Goal: Information Seeking & Learning: Learn about a topic

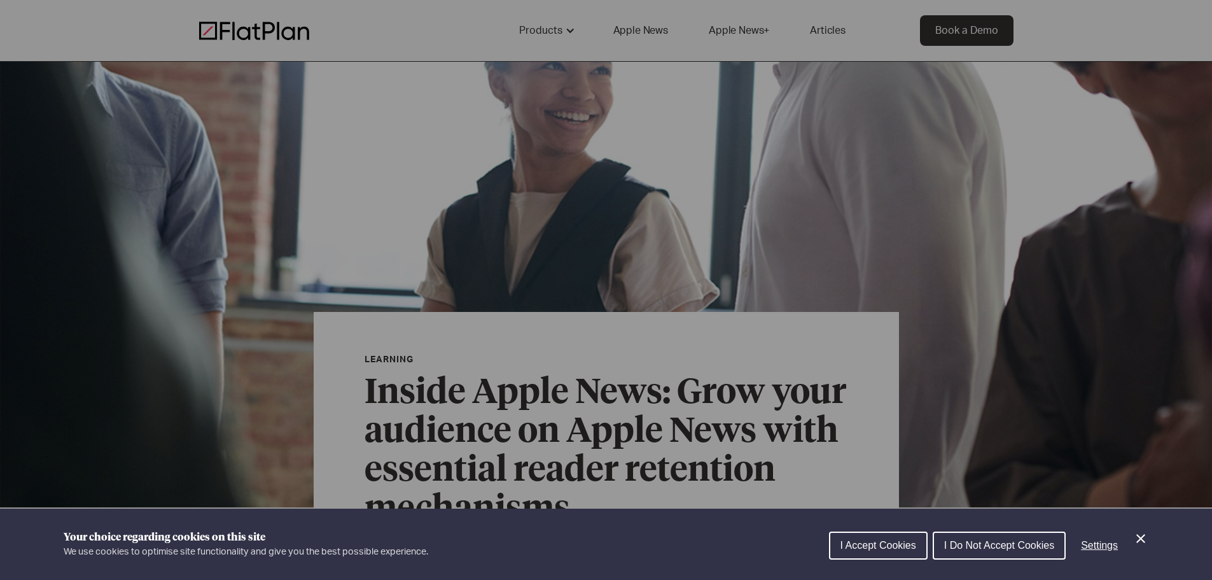
drag, startPoint x: 1145, startPoint y: 534, endPoint x: 1077, endPoint y: 432, distance: 122.5
click at [1144, 531] on icon "Close Cookie Control" at bounding box center [1140, 538] width 15 height 15
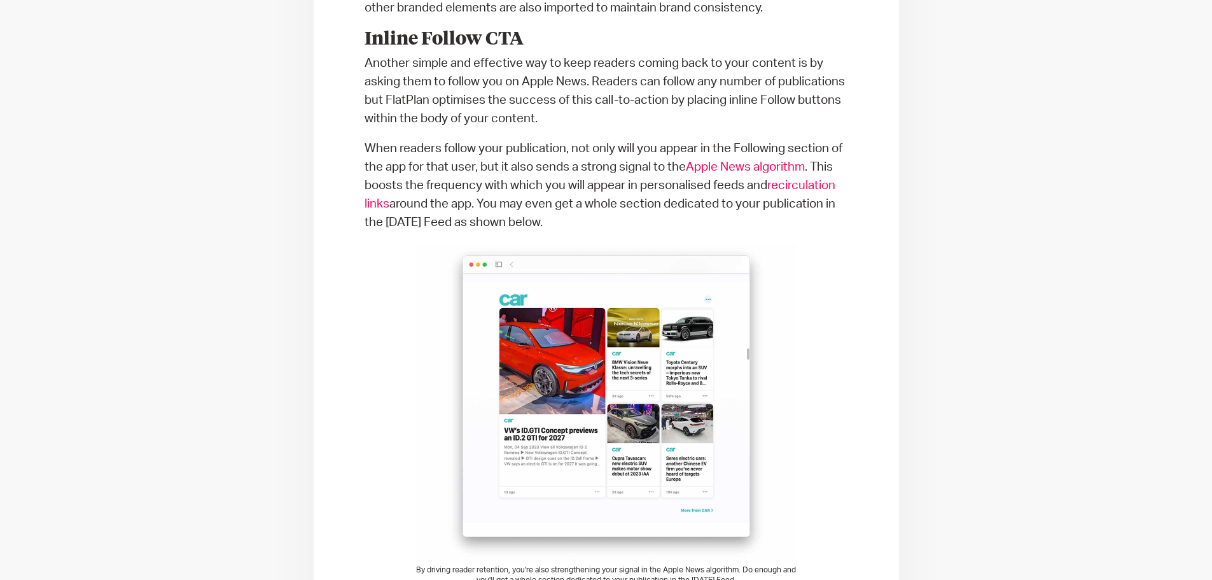
scroll to position [1209, 0]
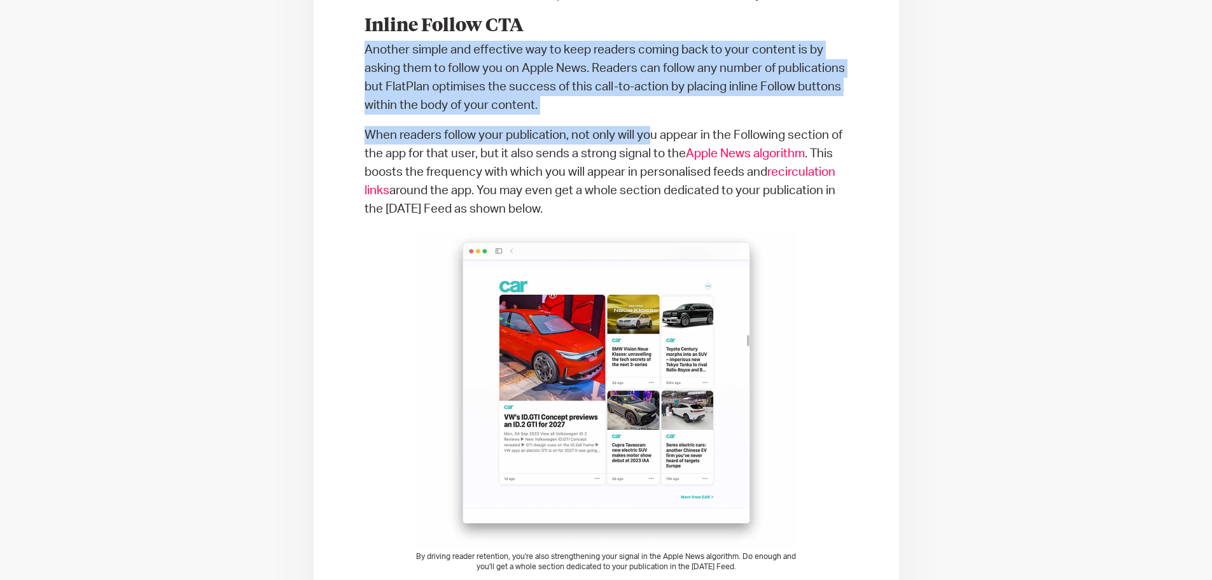
drag, startPoint x: 364, startPoint y: 50, endPoint x: 654, endPoint y: 115, distance: 297.5
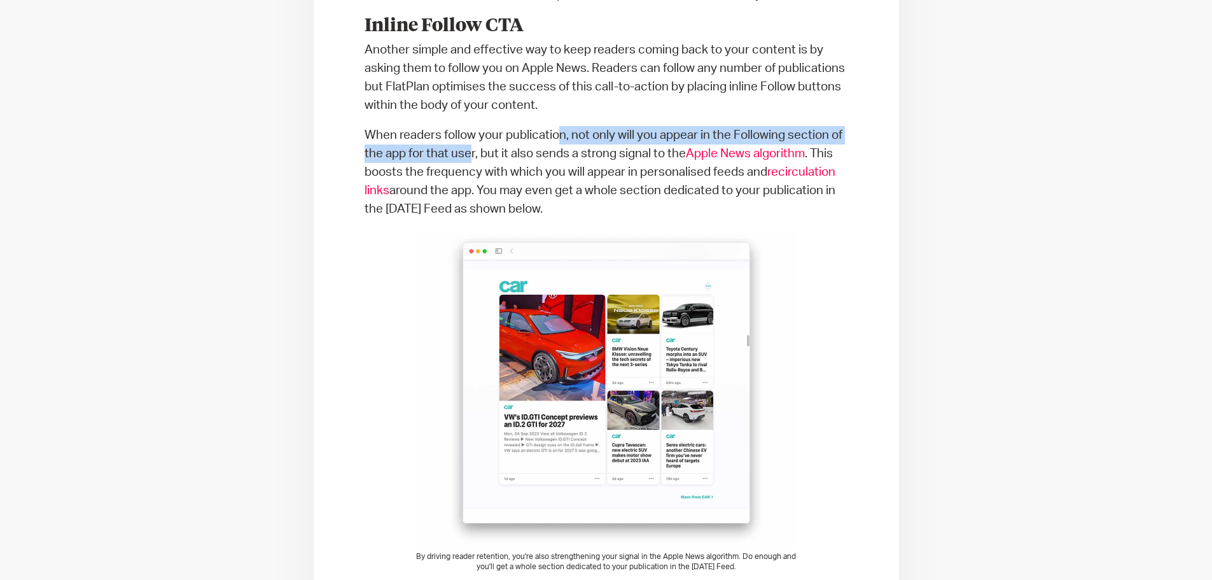
drag, startPoint x: 561, startPoint y: 138, endPoint x: 480, endPoint y: 147, distance: 81.3
click at [477, 149] on p "When readers follow your publication, not only will you appear in the Following…" at bounding box center [607, 172] width 484 height 92
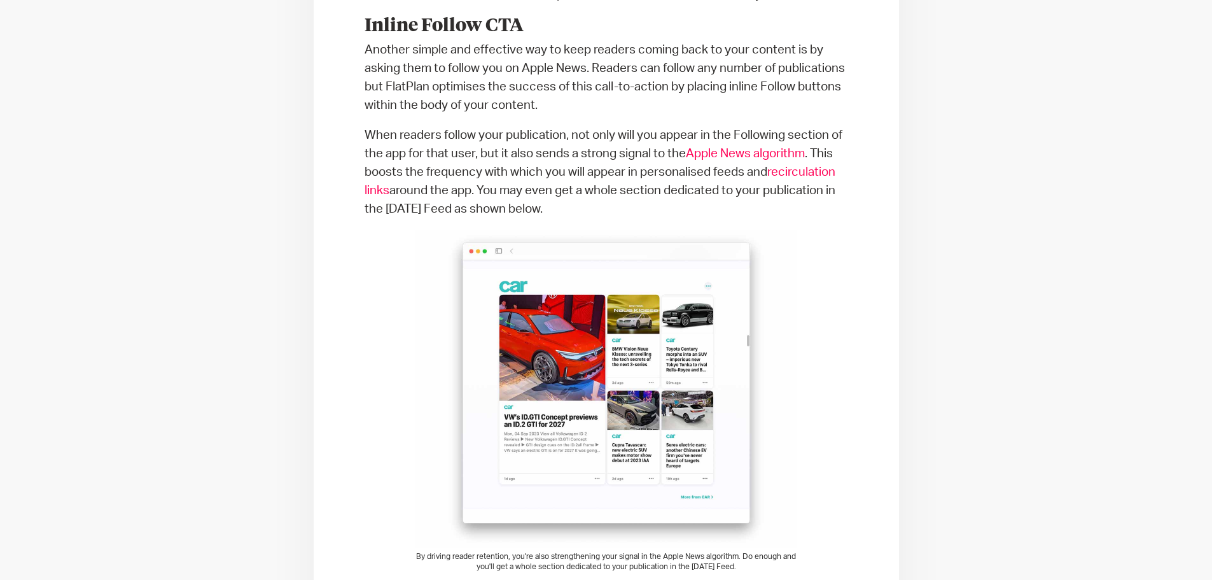
drag, startPoint x: 480, startPoint y: 147, endPoint x: 475, endPoint y: 123, distance: 24.7
click at [480, 146] on p "When readers follow your publication, not only will you appear in the Following…" at bounding box center [607, 172] width 484 height 92
drag, startPoint x: 996, startPoint y: 331, endPoint x: 935, endPoint y: 351, distance: 65.0
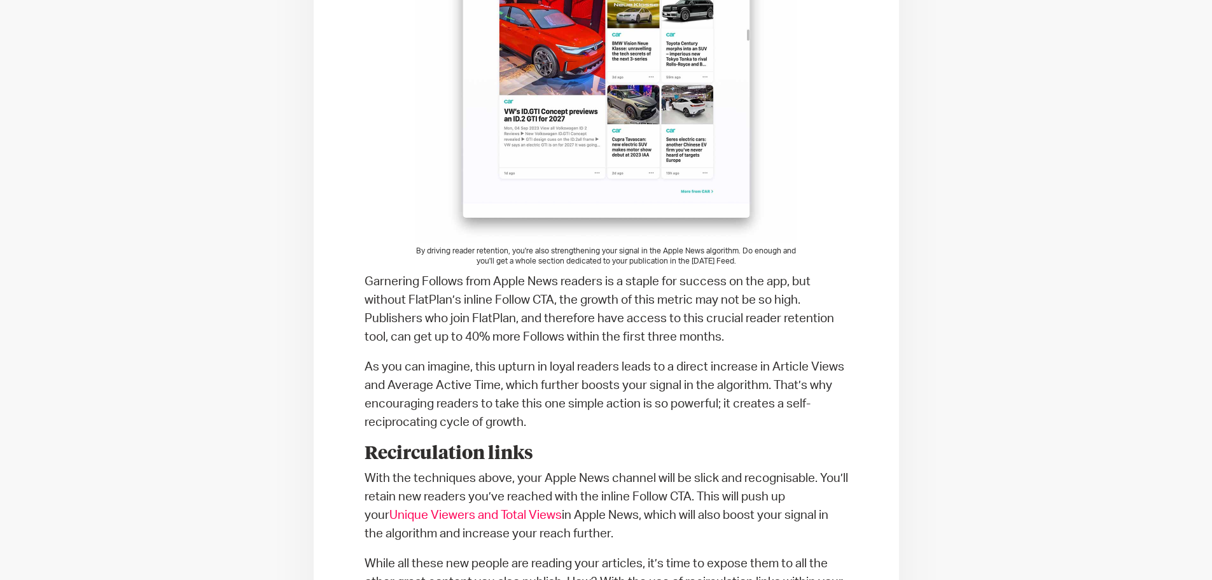
scroll to position [1527, 0]
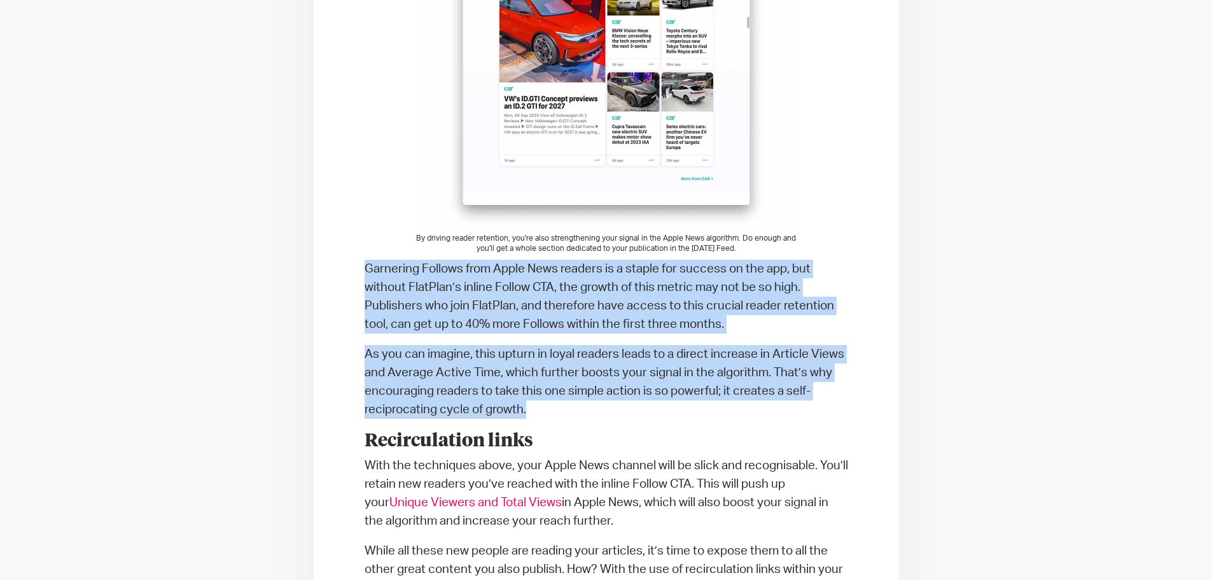
drag, startPoint x: 366, startPoint y: 272, endPoint x: 858, endPoint y: 405, distance: 509.5
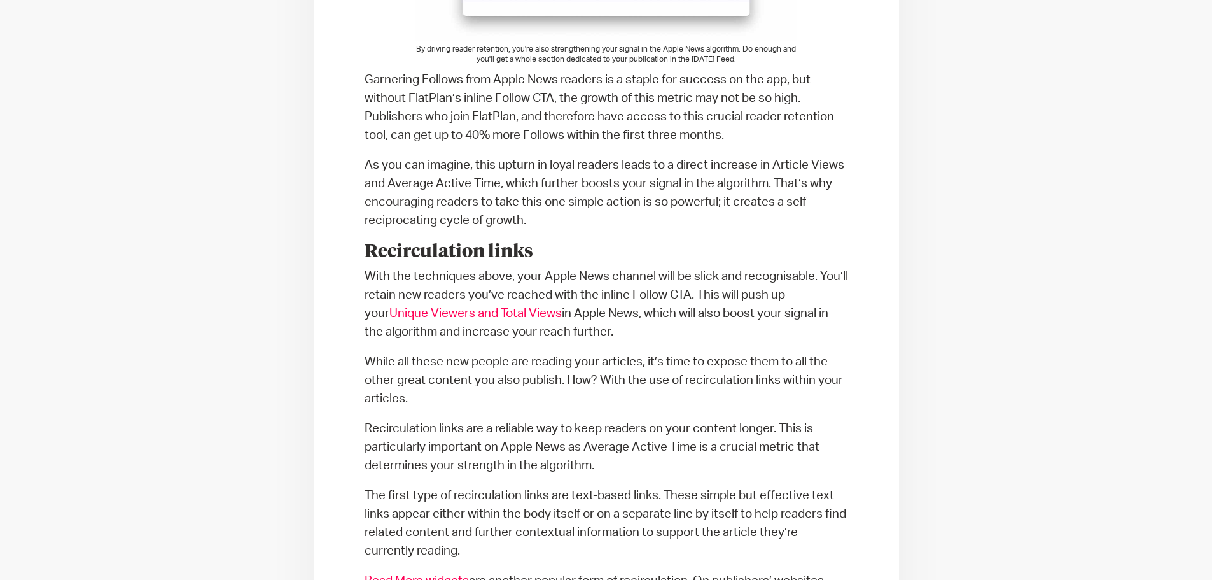
scroll to position [2036, 0]
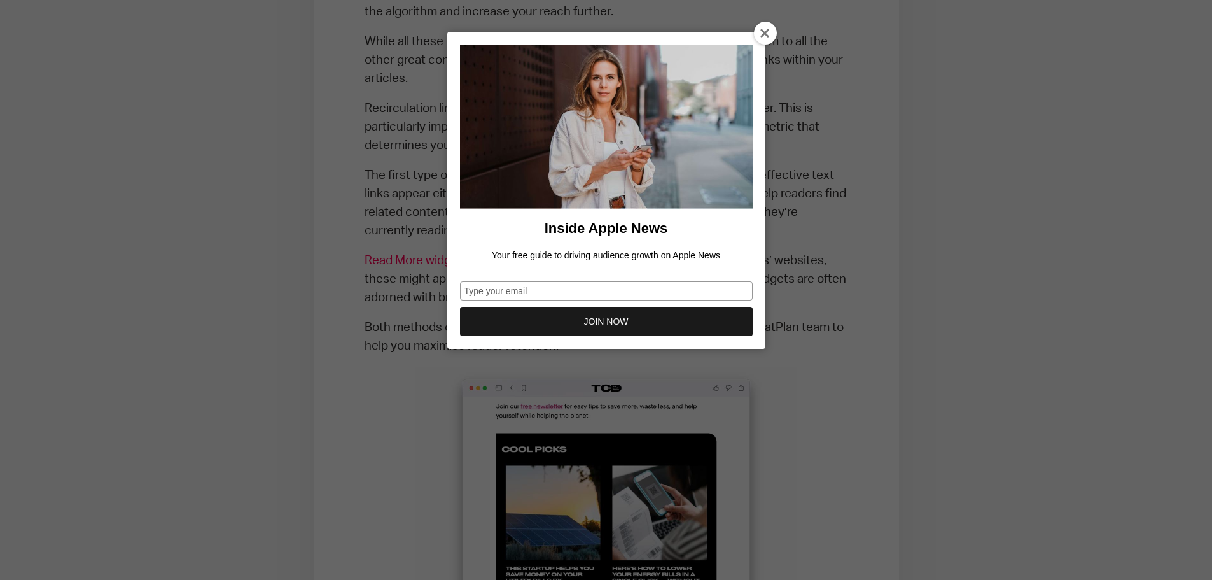
click at [766, 34] on div at bounding box center [765, 33] width 23 height 23
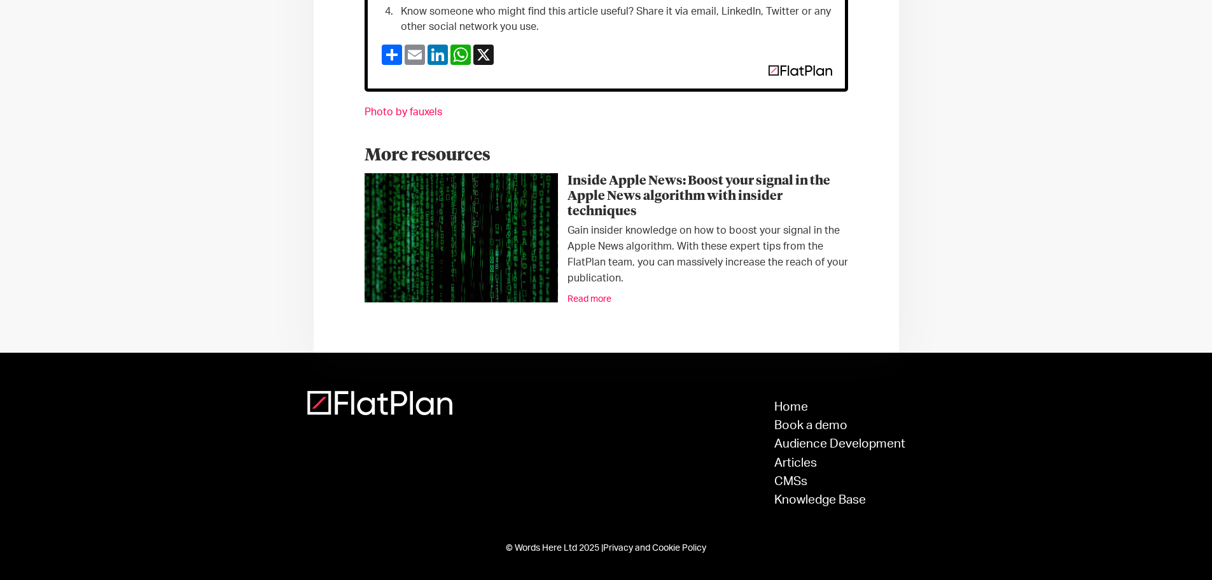
scroll to position [0, 0]
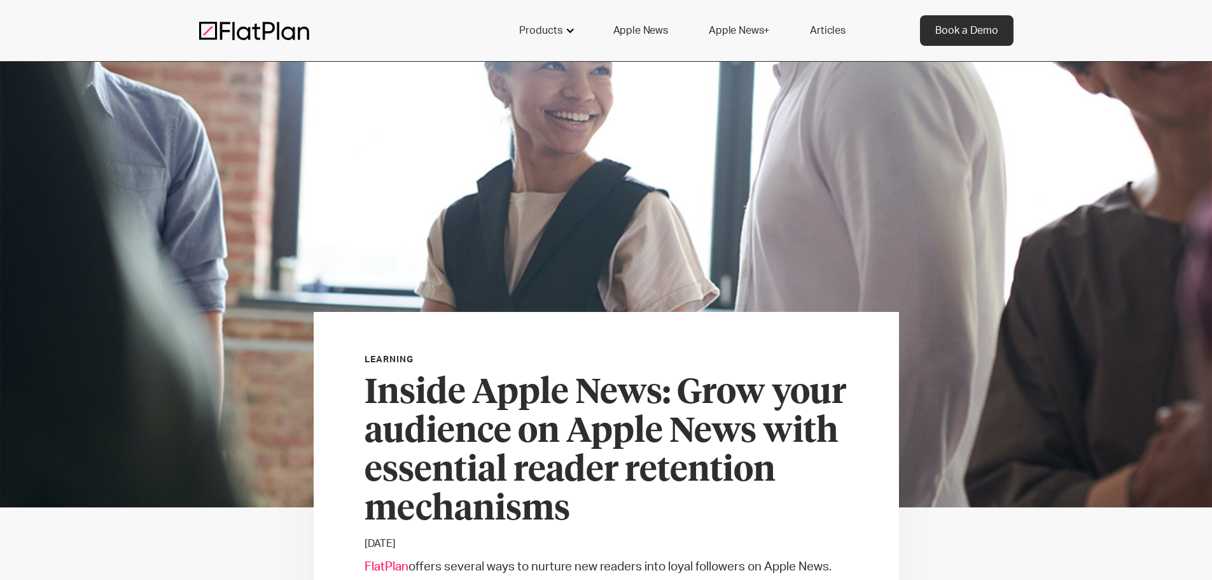
click at [551, 26] on div "Products" at bounding box center [540, 30] width 43 height 15
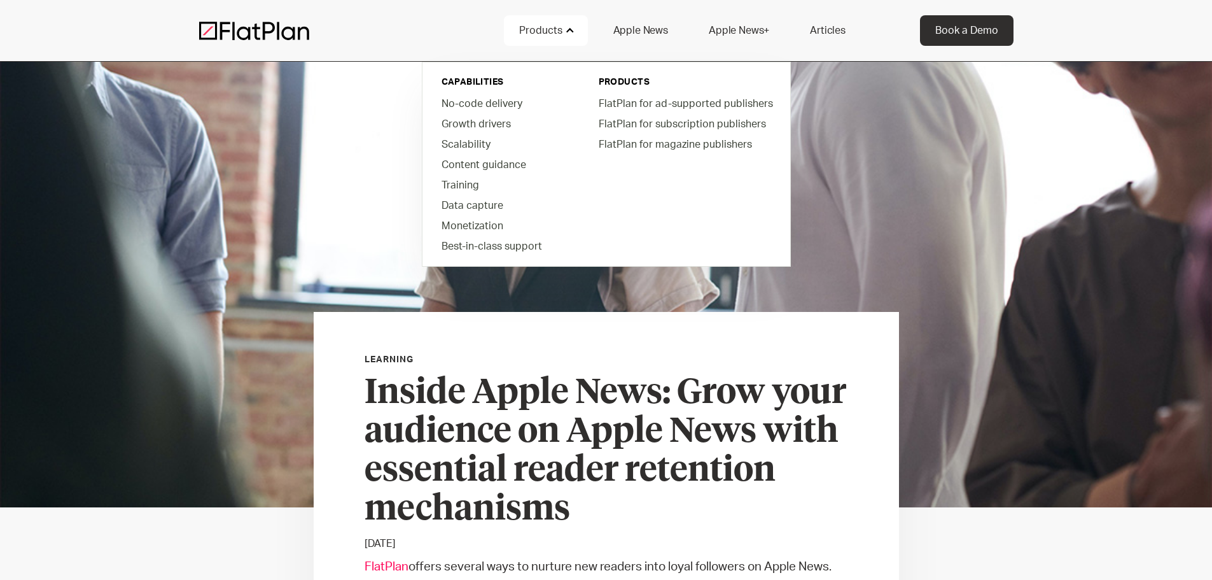
click at [640, 27] on link "Apple News" at bounding box center [640, 30] width 85 height 31
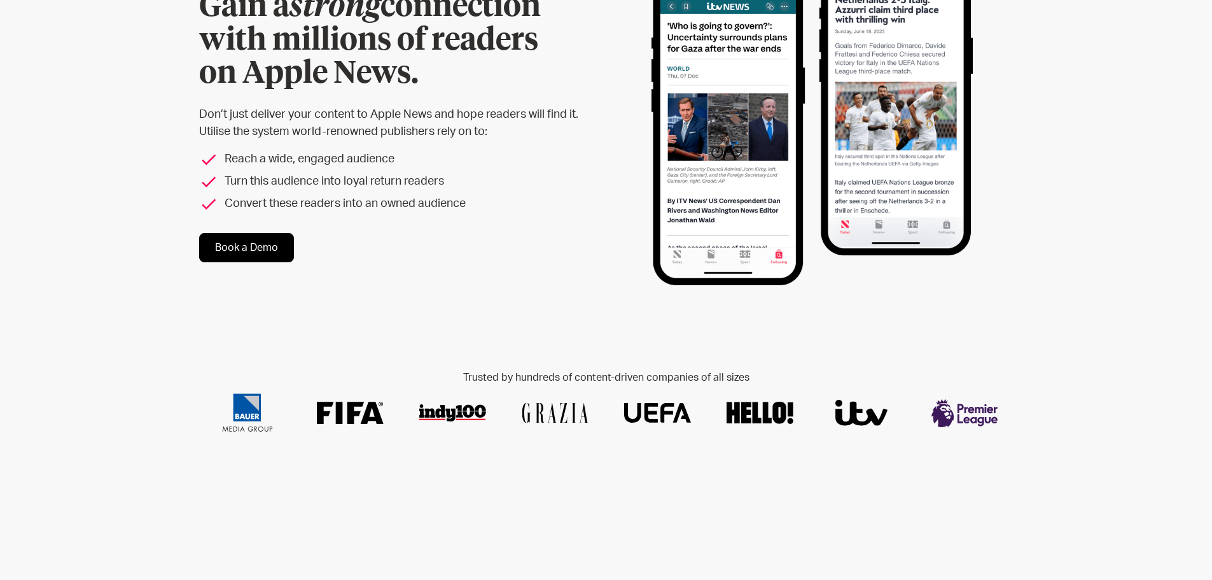
scroll to position [445, 0]
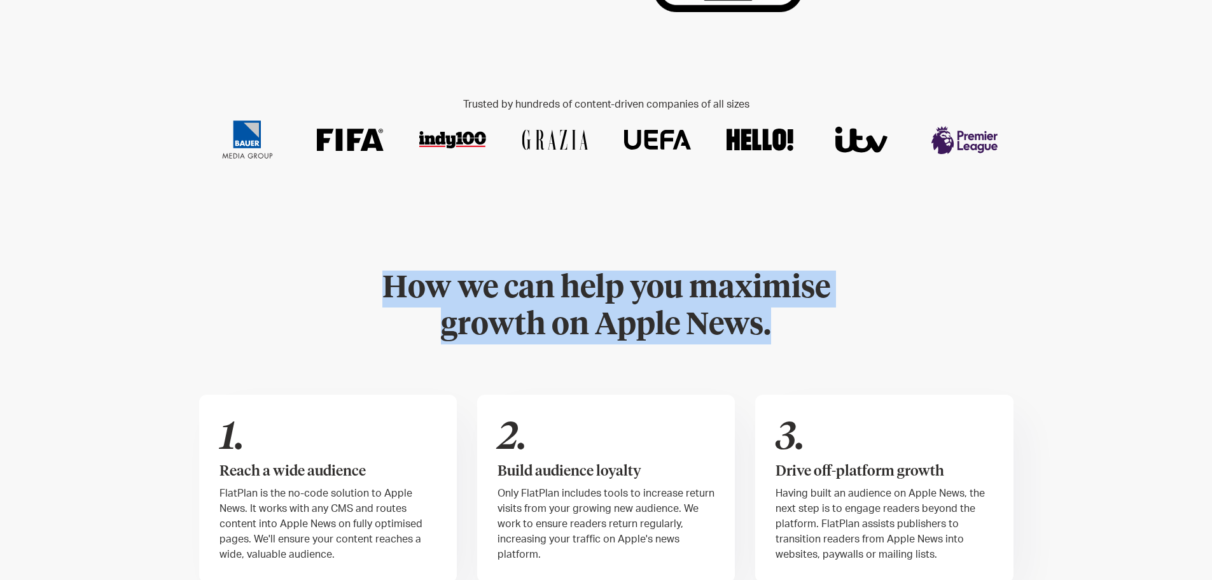
drag, startPoint x: 380, startPoint y: 284, endPoint x: 907, endPoint y: 340, distance: 529.8
click at [907, 340] on div "How we can help you maximise growth on Apple News." at bounding box center [606, 306] width 814 height 73
drag, startPoint x: 582, startPoint y: 291, endPoint x: 359, endPoint y: 265, distance: 224.9
click at [359, 265] on div "How we can help you maximise growth on Apple News. 1. Reach a wide audience Fla…" at bounding box center [606, 426] width 814 height 454
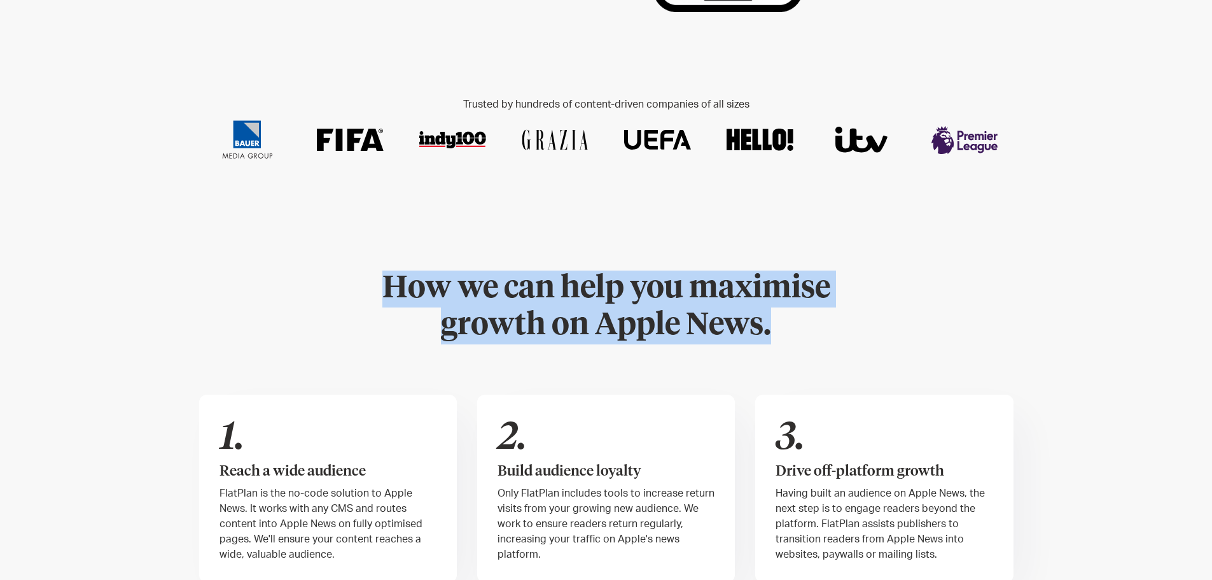
drag, startPoint x: 359, startPoint y: 265, endPoint x: 327, endPoint y: 182, distance: 88.6
click at [358, 265] on div "How we can help you maximise growth on Apple News. 1. Reach a wide audience Fla…" at bounding box center [606, 426] width 814 height 454
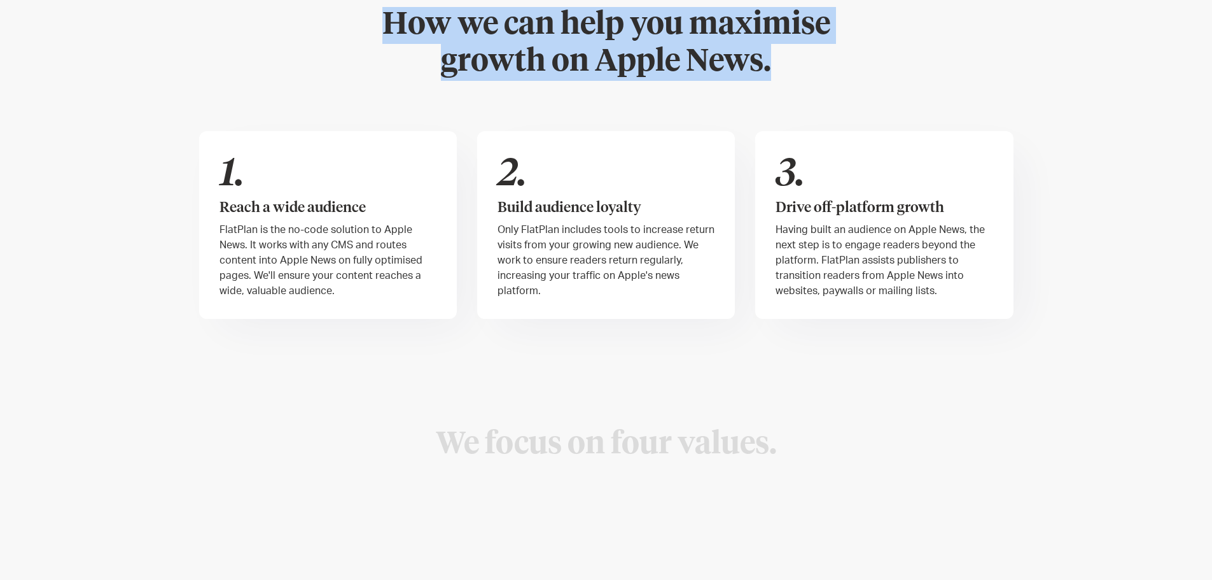
scroll to position [764, 0]
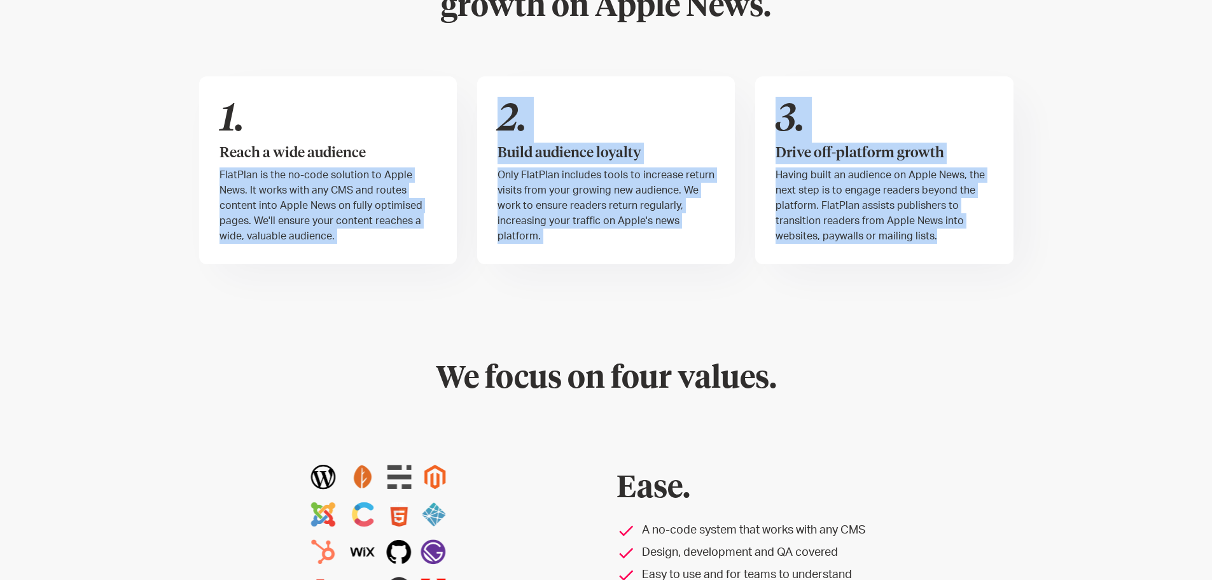
drag, startPoint x: 207, startPoint y: 171, endPoint x: 980, endPoint y: 244, distance: 776.0
click at [980, 244] on div "1. Reach a wide audience FlatPlan is the no-code solution to Apple News. It wor…" at bounding box center [606, 170] width 814 height 188
click at [980, 244] on div "3. Drive off-platform growth Having built an audience on Apple News, the next s…" at bounding box center [884, 170] width 258 height 188
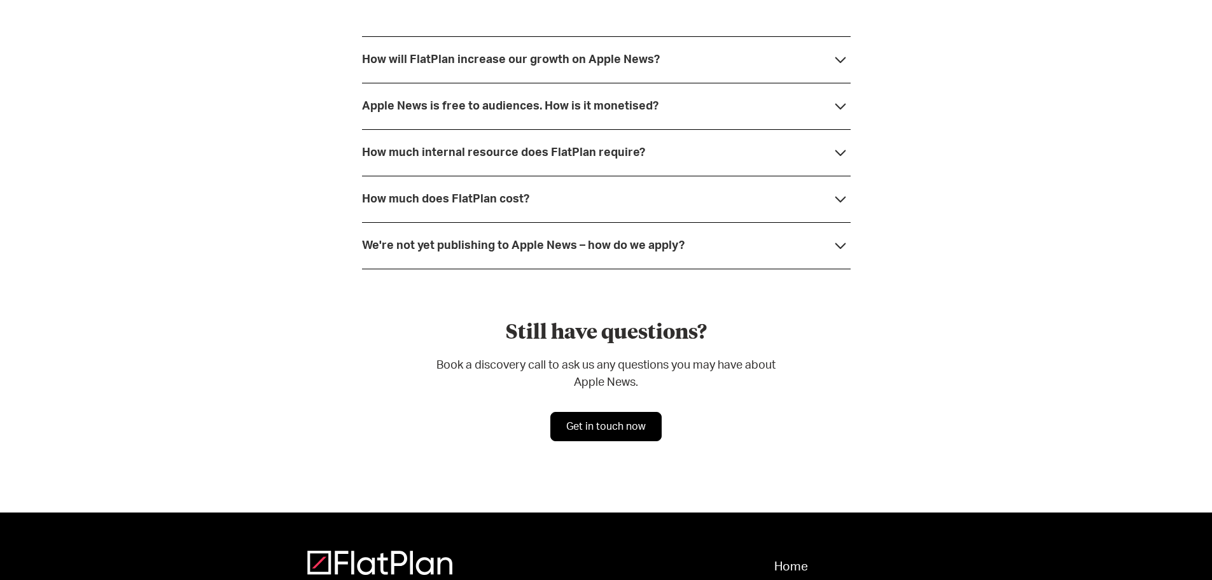
scroll to position [3142, 0]
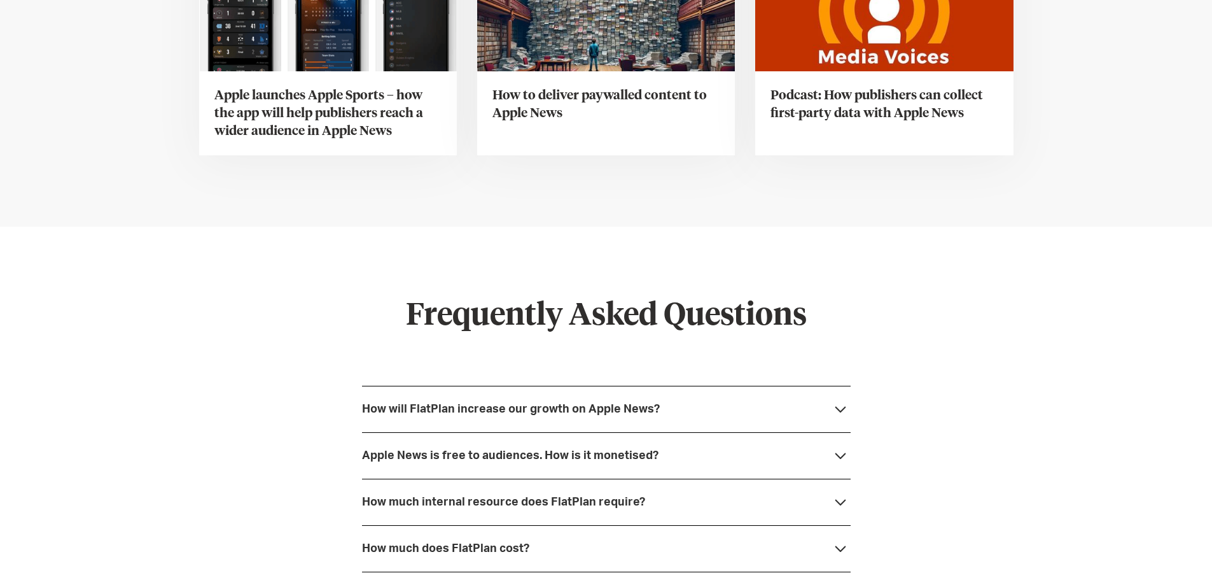
click at [850, 123] on div "Podcast: How publishers can collect first-party data with Apple News" at bounding box center [884, 113] width 258 height 84
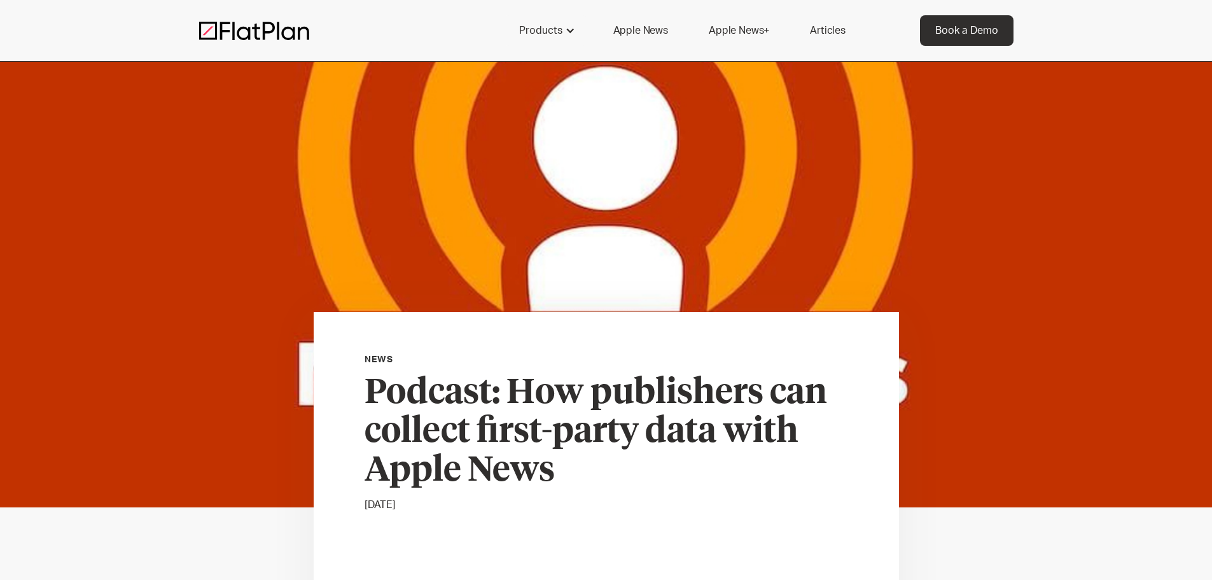
scroll to position [573, 0]
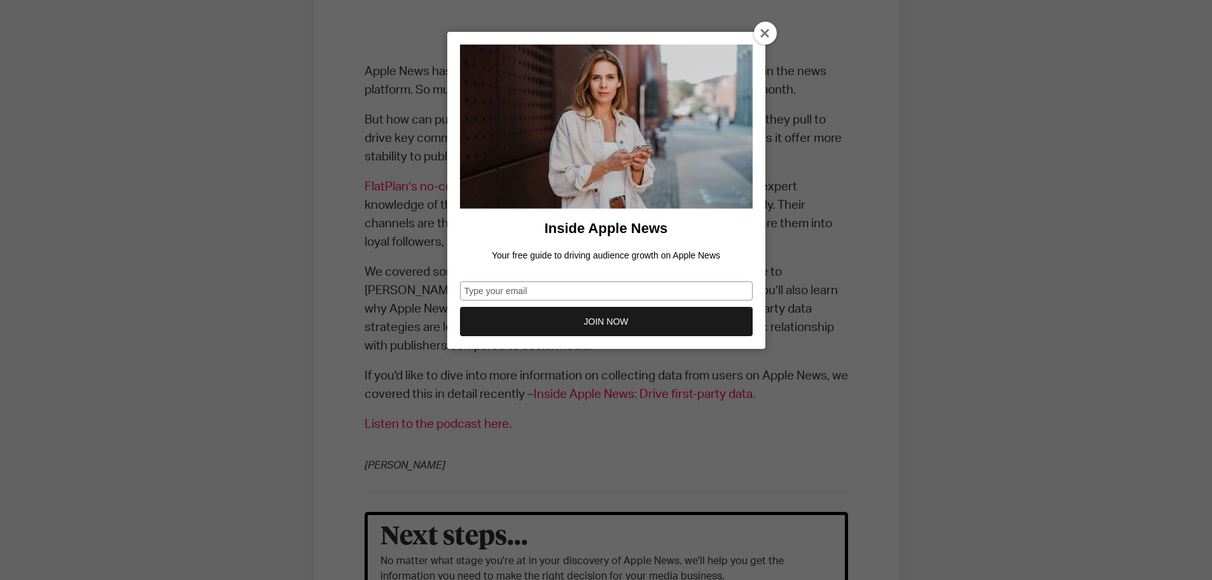
click at [764, 38] on icon at bounding box center [765, 34] width 10 height 10
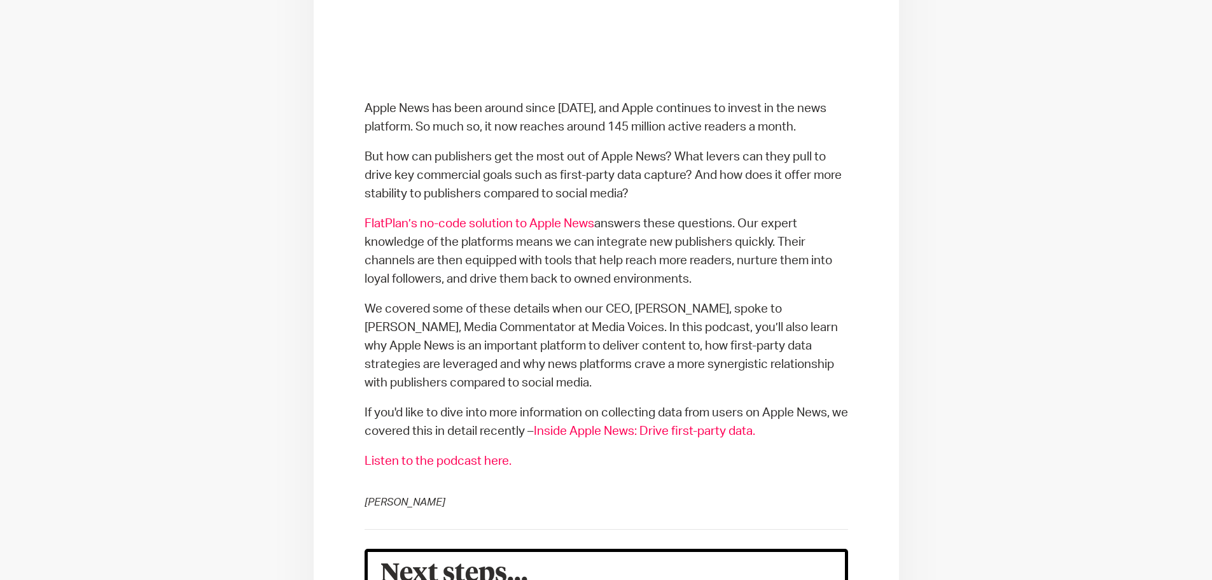
scroll to position [509, 0]
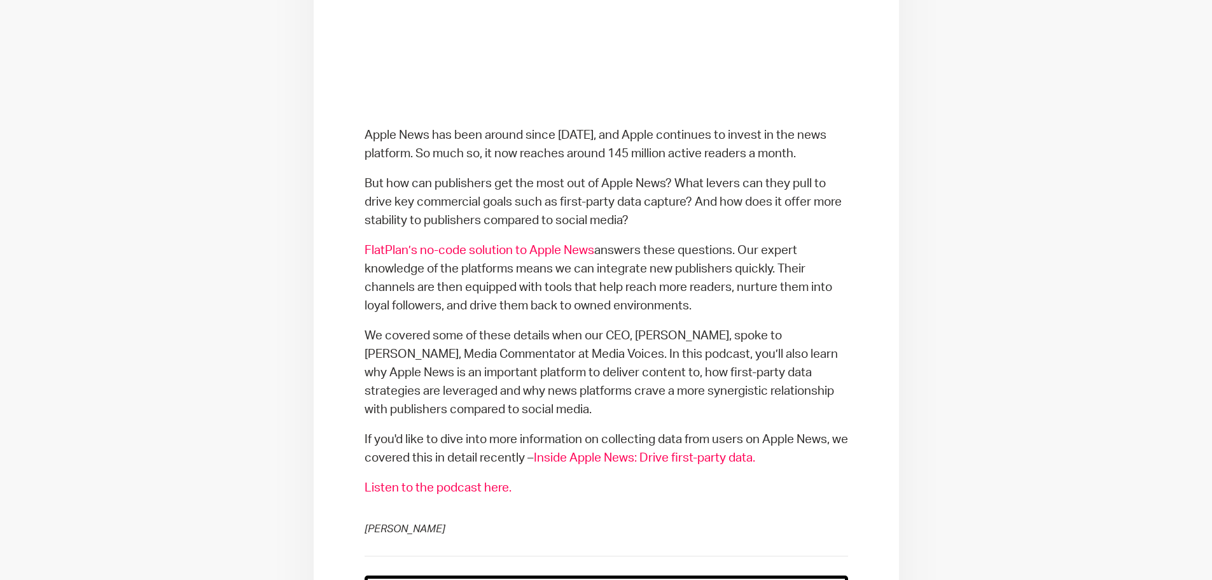
drag, startPoint x: 367, startPoint y: 129, endPoint x: 770, endPoint y: 417, distance: 495.8
click at [770, 417] on div "Apple News has been around since 2015, and Apple continues to invest in the new…" at bounding box center [607, 259] width 484 height 499
click at [770, 417] on p "We covered some of these details when our CEO, Kieran Delaney, spoke to Peter H…" at bounding box center [607, 372] width 484 height 92
